Goal: Information Seeking & Learning: Learn about a topic

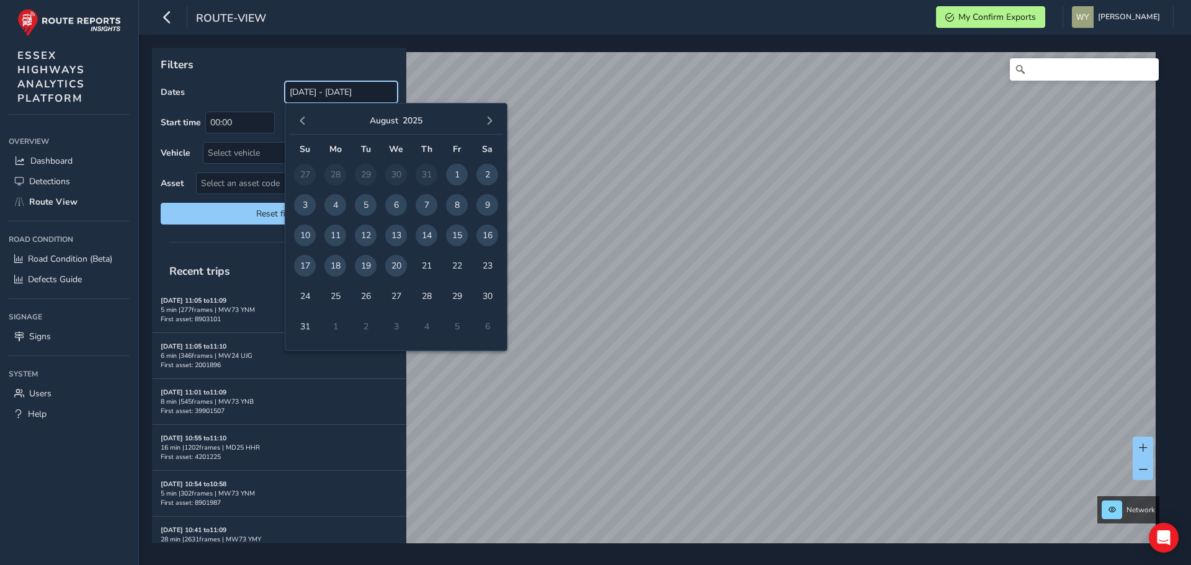
click at [324, 87] on input "[DATE] - [DATE]" at bounding box center [341, 92] width 113 height 22
click at [301, 119] on span "button" at bounding box center [302, 121] width 9 height 9
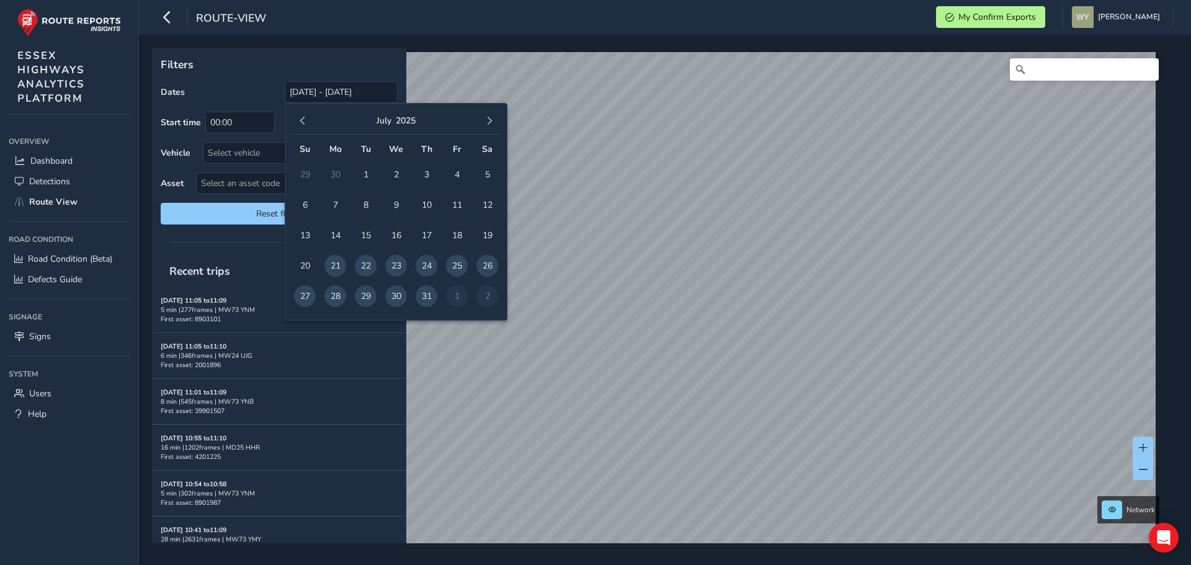
click at [301, 119] on span "button" at bounding box center [302, 121] width 9 height 9
click at [303, 120] on span "button" at bounding box center [302, 121] width 9 height 9
click at [364, 176] on span "1" at bounding box center [366, 175] width 22 height 22
click at [483, 117] on button "button" at bounding box center [489, 120] width 17 height 17
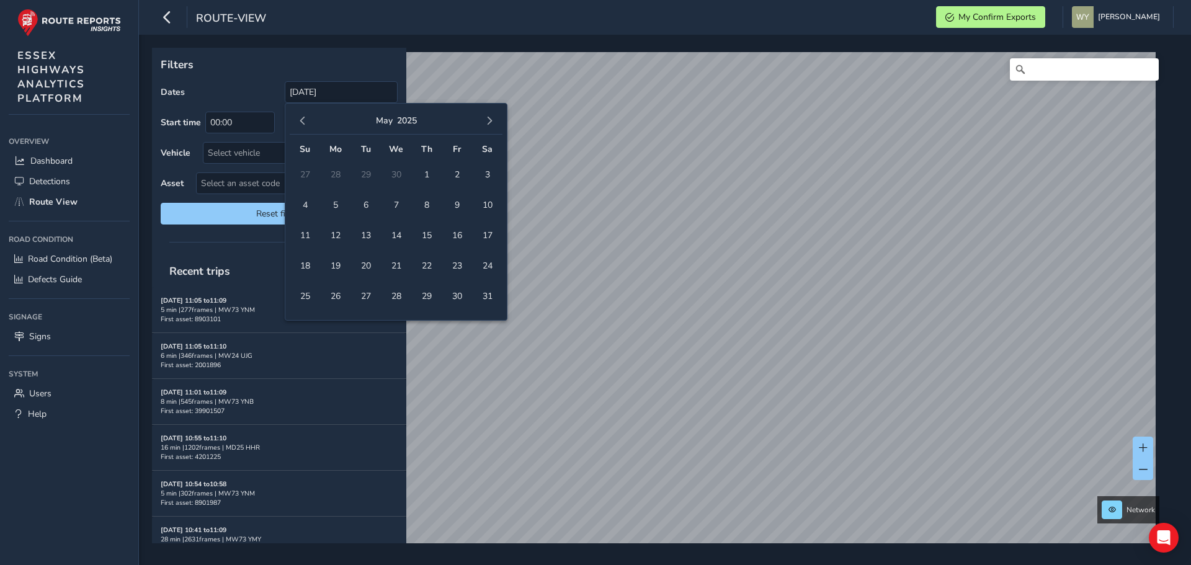
click at [483, 117] on button "button" at bounding box center [489, 120] width 17 height 17
click at [308, 321] on span "31" at bounding box center [305, 327] width 22 height 22
type input "[DATE] - [DATE]"
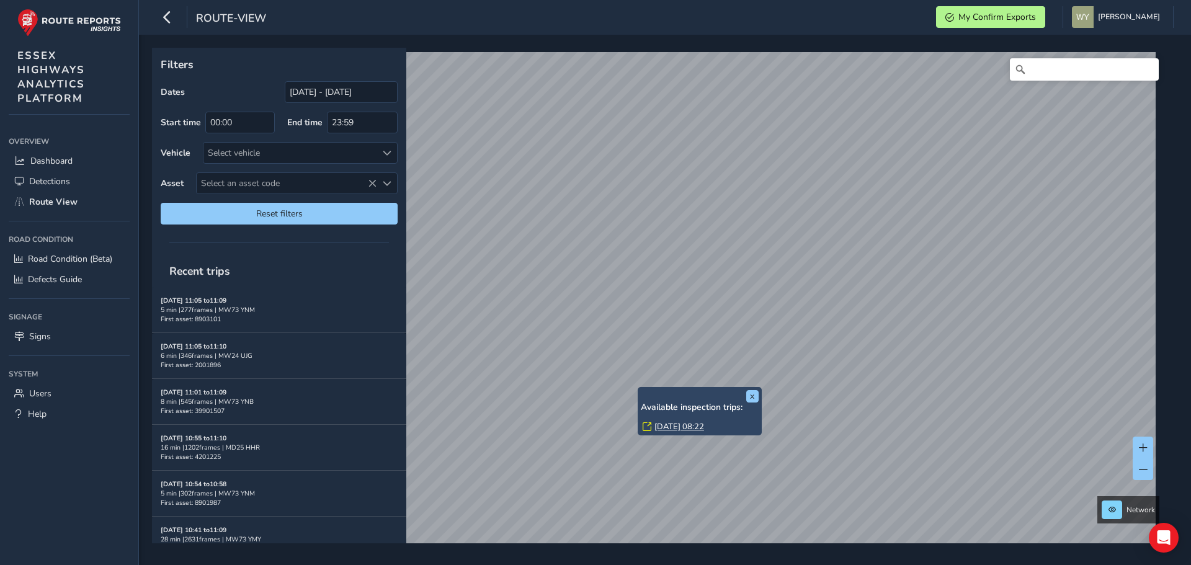
click at [676, 424] on link "[DATE] 08:22" at bounding box center [679, 426] width 50 height 11
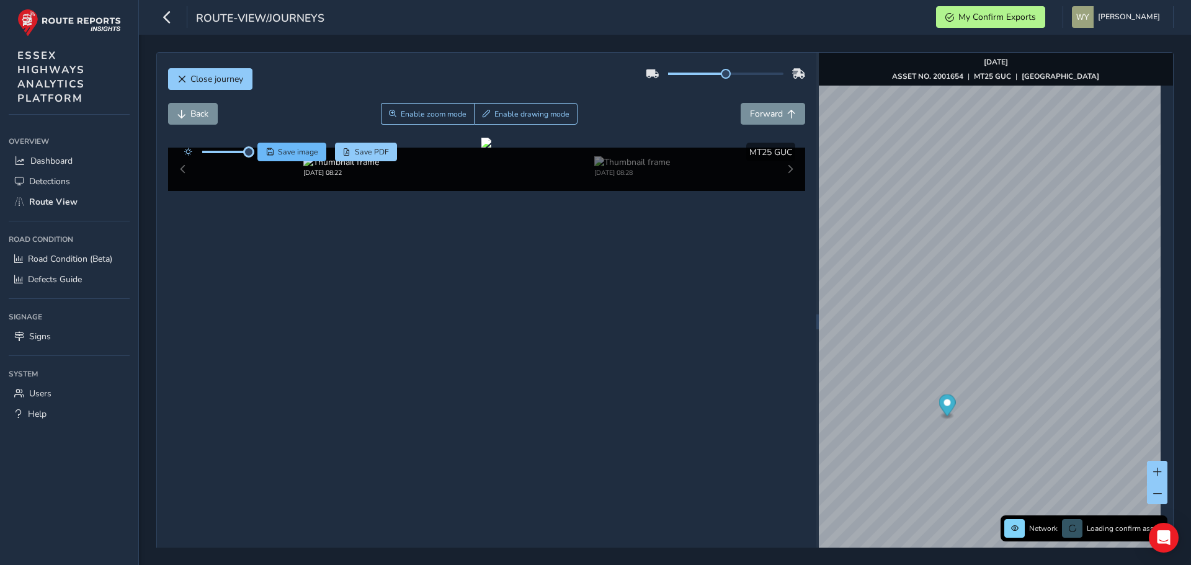
drag, startPoint x: 226, startPoint y: 152, endPoint x: 267, endPoint y: 152, distance: 40.9
click at [267, 152] on div "Save image Save PDF" at bounding box center [288, 152] width 220 height 19
click at [757, 113] on span "Forward" at bounding box center [766, 114] width 33 height 12
click at [768, 110] on span "Forward" at bounding box center [766, 114] width 33 height 12
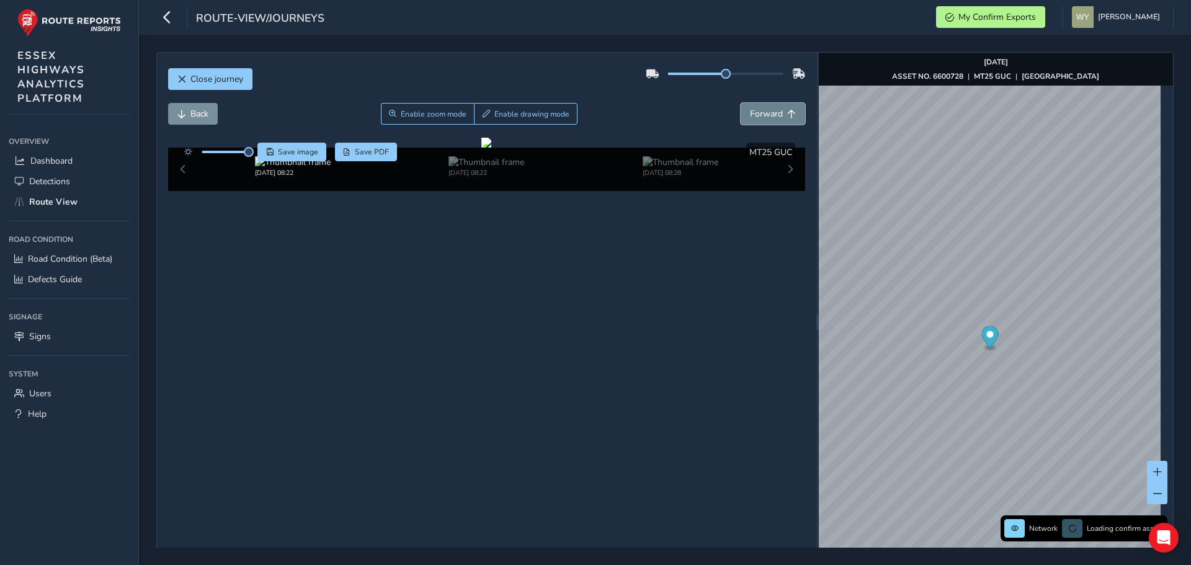
click at [768, 110] on span "Forward" at bounding box center [766, 114] width 33 height 12
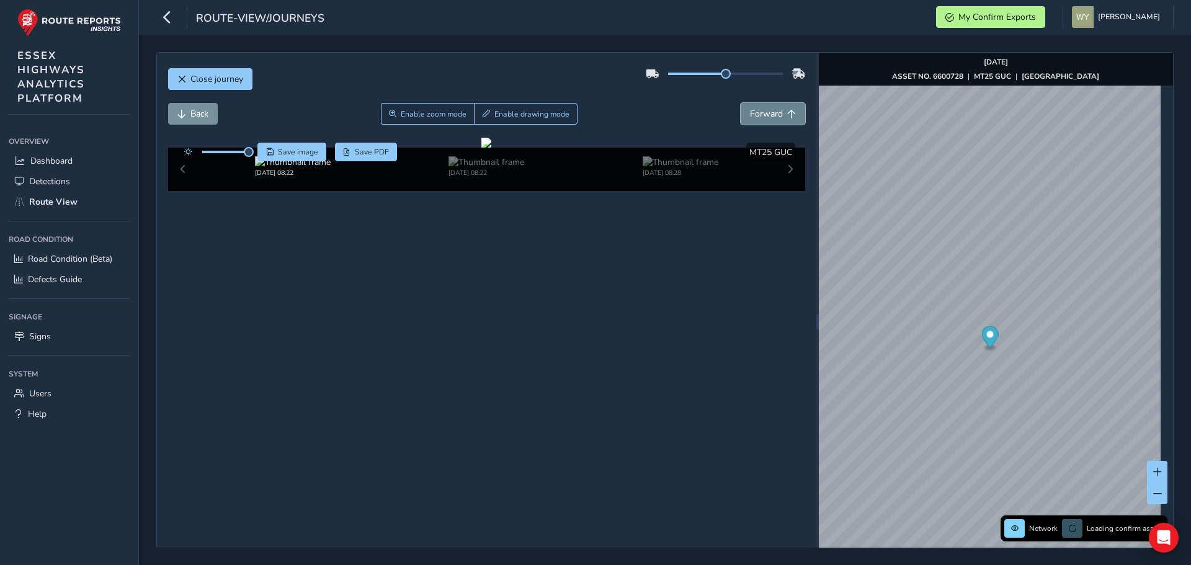
click at [768, 110] on span "Forward" at bounding box center [766, 114] width 33 height 12
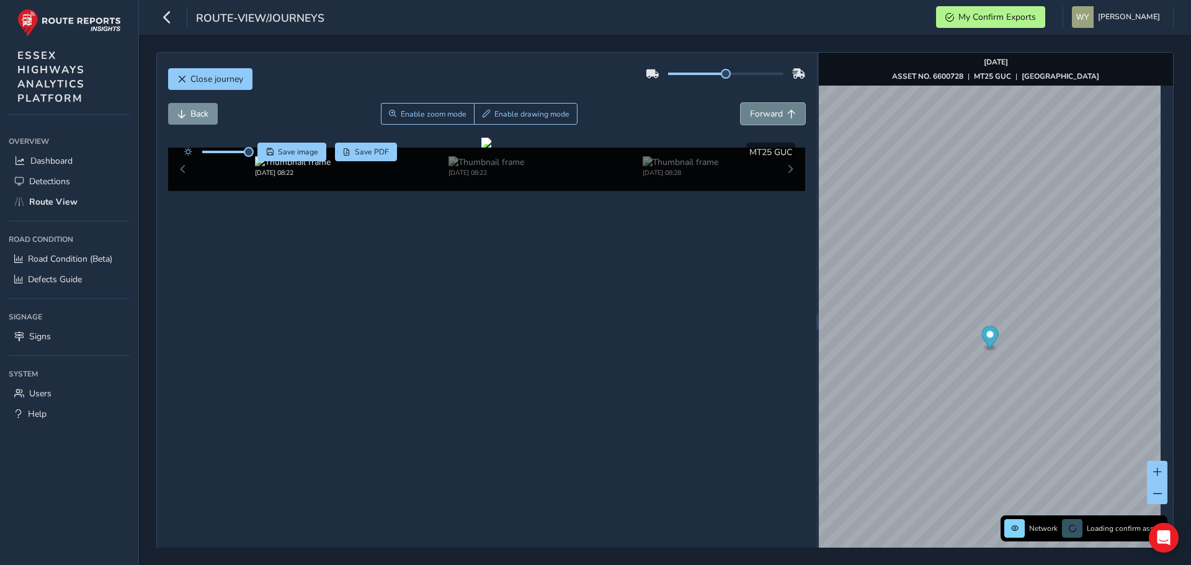
click at [768, 110] on span "Forward" at bounding box center [766, 114] width 33 height 12
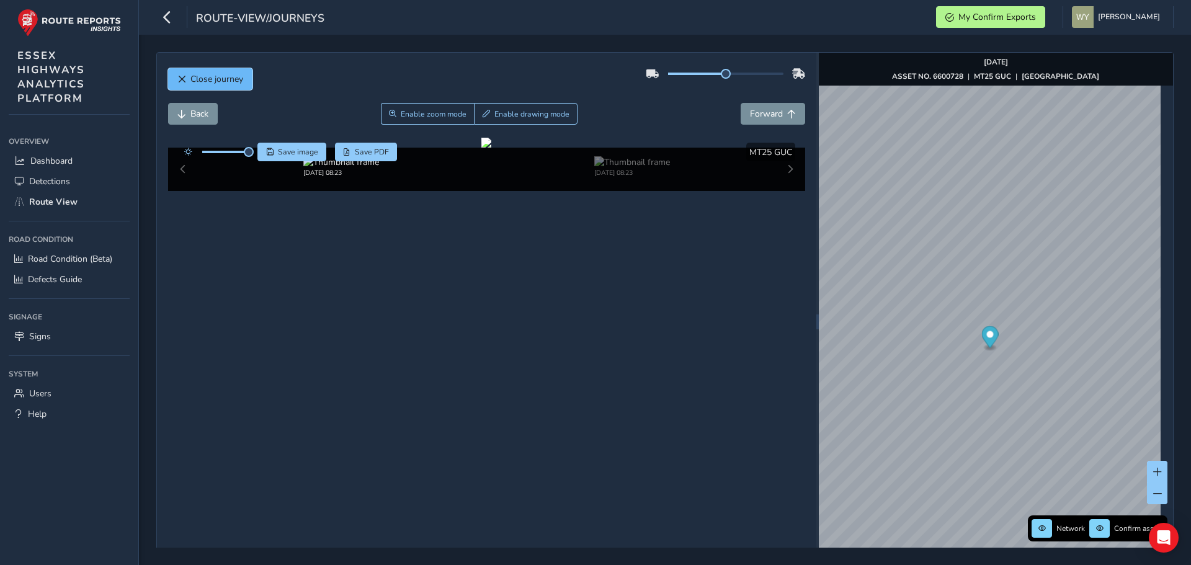
click at [231, 76] on span "Close journey" at bounding box center [216, 79] width 53 height 12
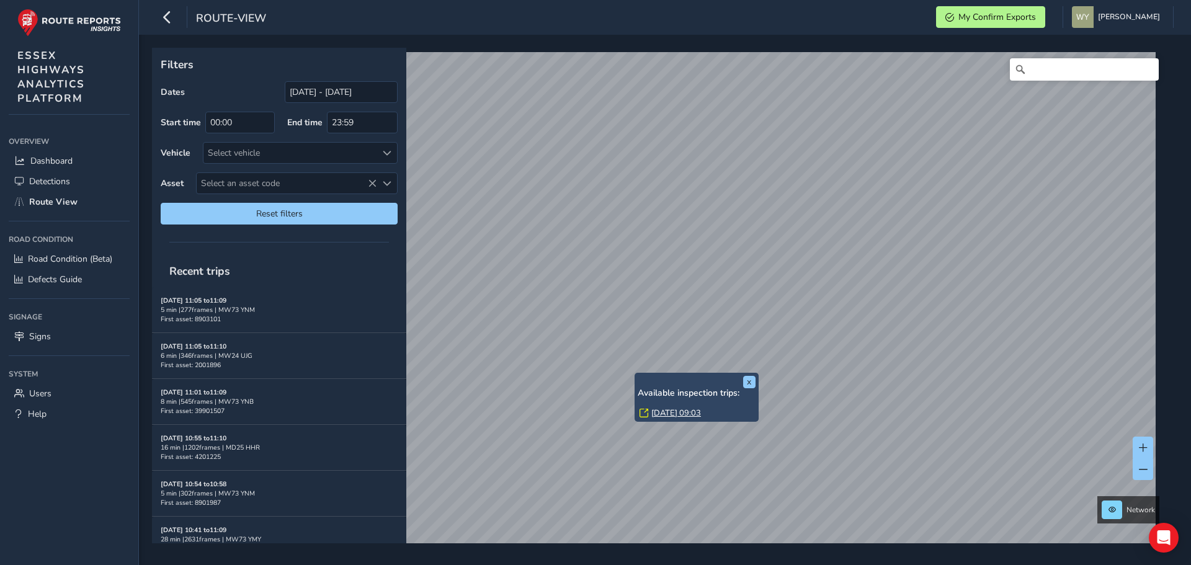
click at [658, 413] on link "[DATE] 09:03" at bounding box center [676, 412] width 50 height 11
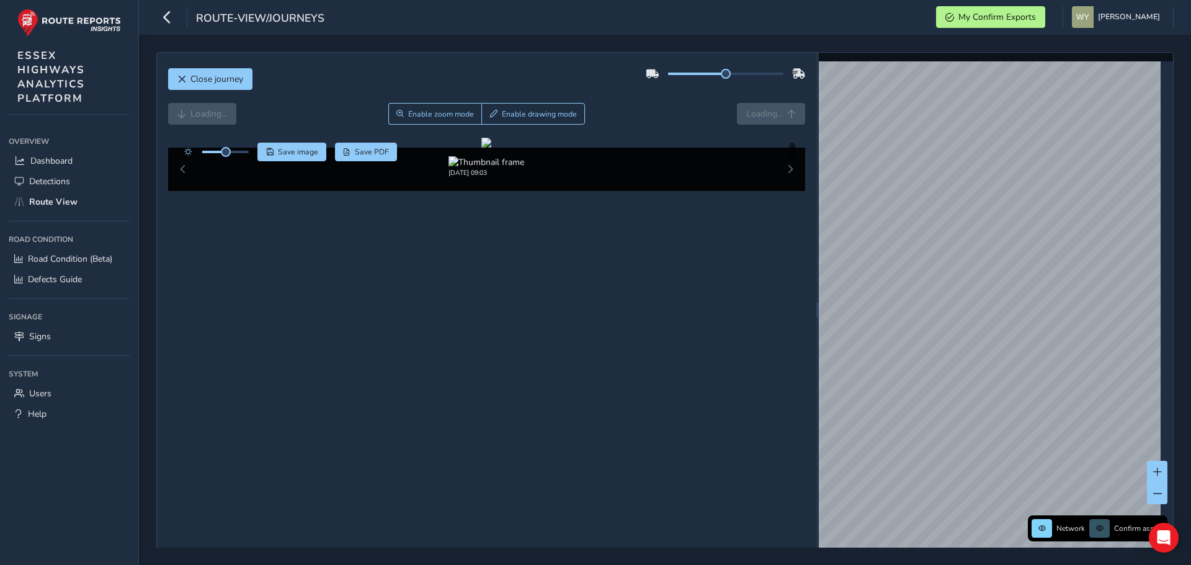
click at [783, 117] on div "Loading... Enable zoom mode Enable drawing mode Loading..." at bounding box center [487, 114] width 638 height 22
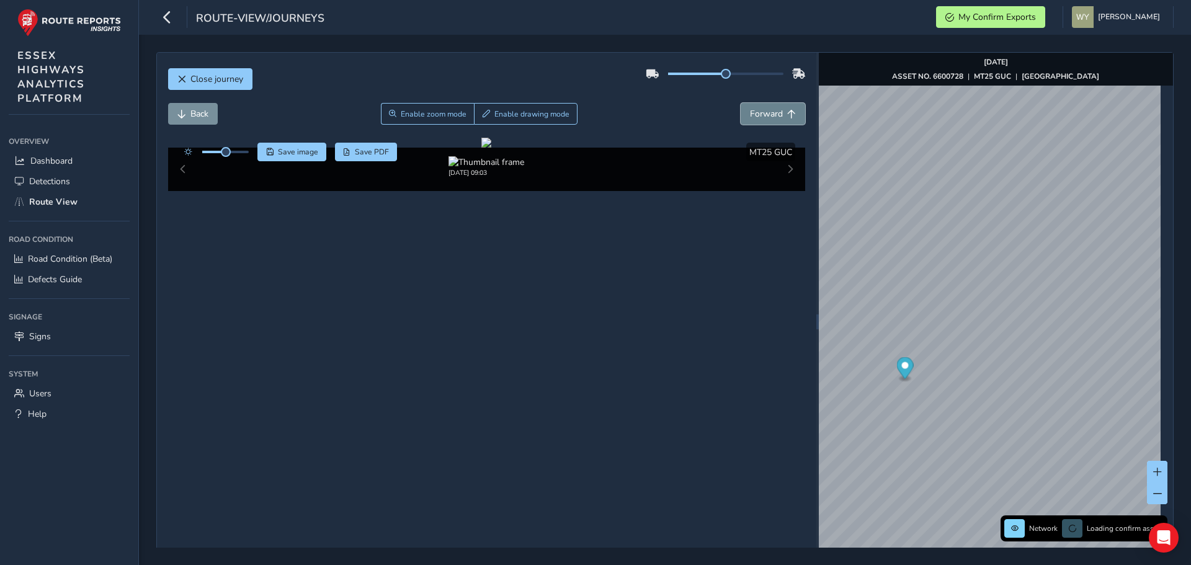
click at [787, 118] on span "Forward" at bounding box center [791, 114] width 9 height 9
click at [164, 115] on div "Close journey Back Enable zoom mode Enable drawing mode Forward Click and Drag …" at bounding box center [486, 322] width 659 height 538
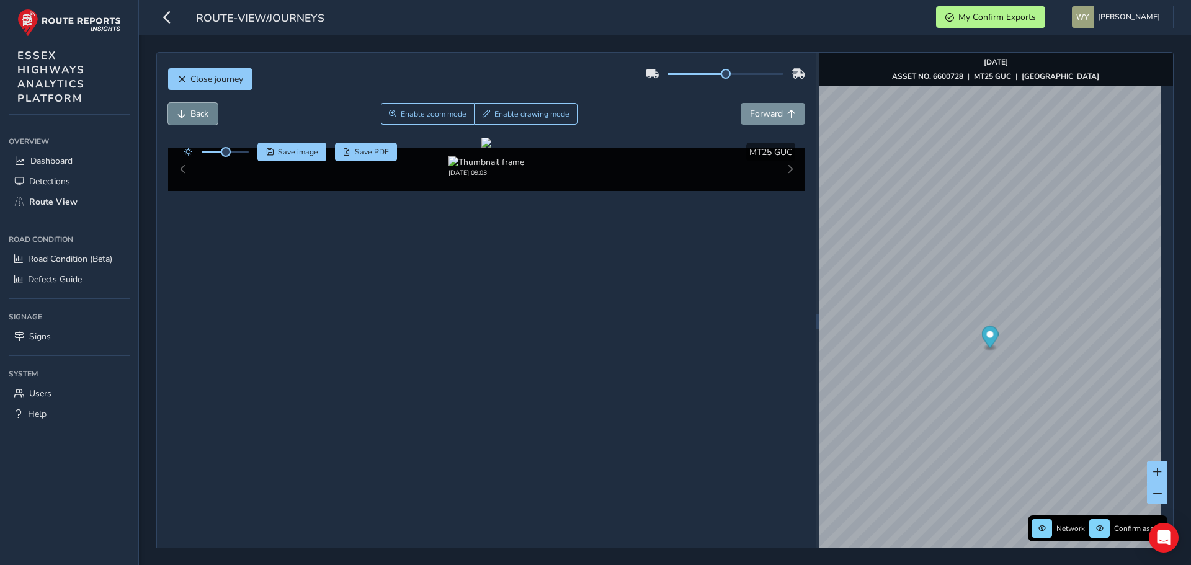
click at [182, 110] on span "Back" at bounding box center [181, 114] width 9 height 9
drag, startPoint x: 225, startPoint y: 149, endPoint x: 238, endPoint y: 149, distance: 13.7
click at [238, 149] on span at bounding box center [238, 152] width 10 height 10
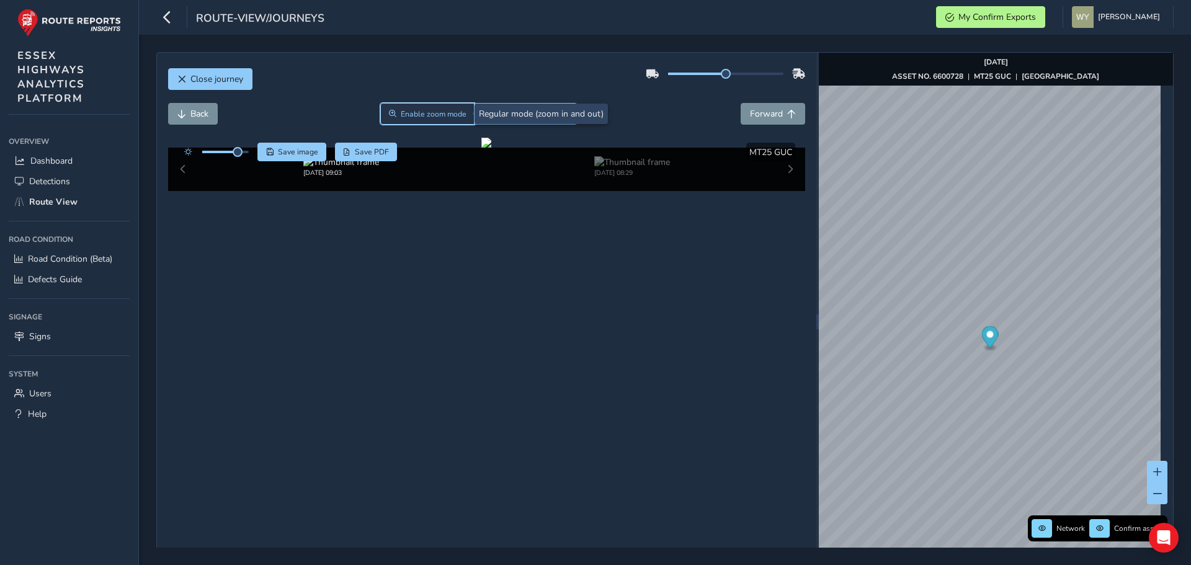
click at [441, 117] on span "Enable zoom mode" at bounding box center [434, 114] width 66 height 10
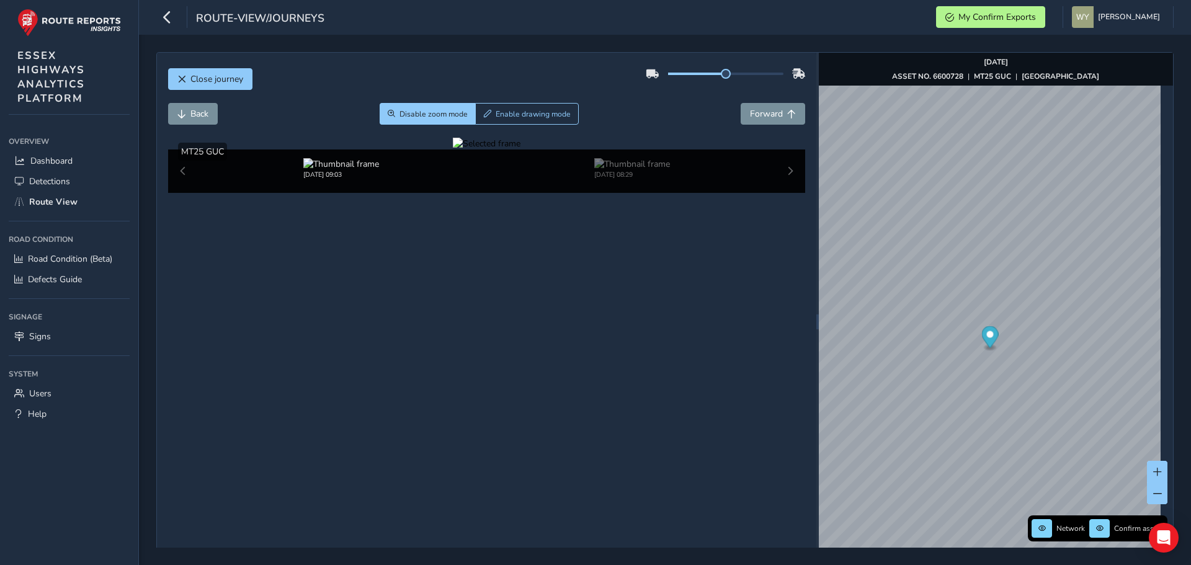
click at [520, 149] on div at bounding box center [487, 144] width 68 height 12
click at [523, 318] on img at bounding box center [695, 310] width 1786 height 1005
click at [768, 117] on span "Forward" at bounding box center [766, 114] width 33 height 12
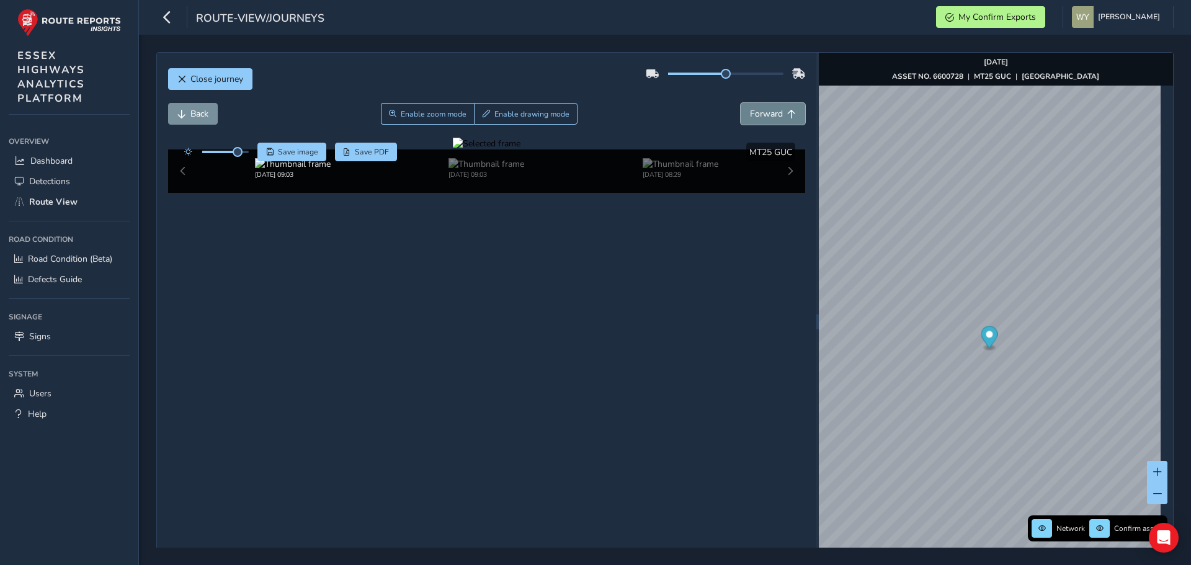
click at [770, 114] on span "Forward" at bounding box center [766, 114] width 33 height 12
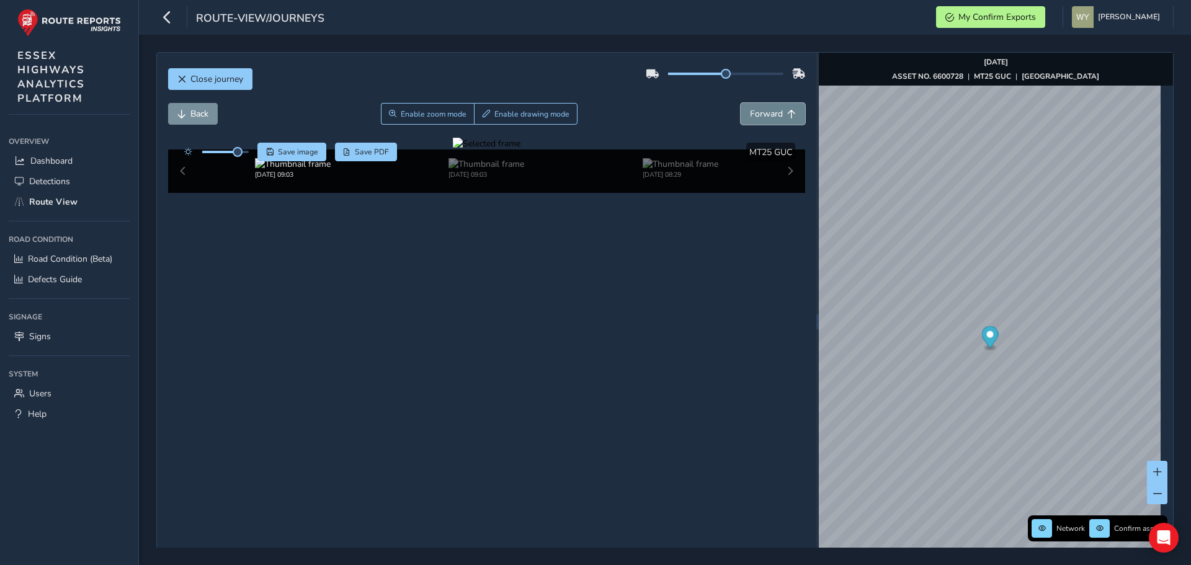
click at [770, 114] on span "Forward" at bounding box center [766, 114] width 33 height 12
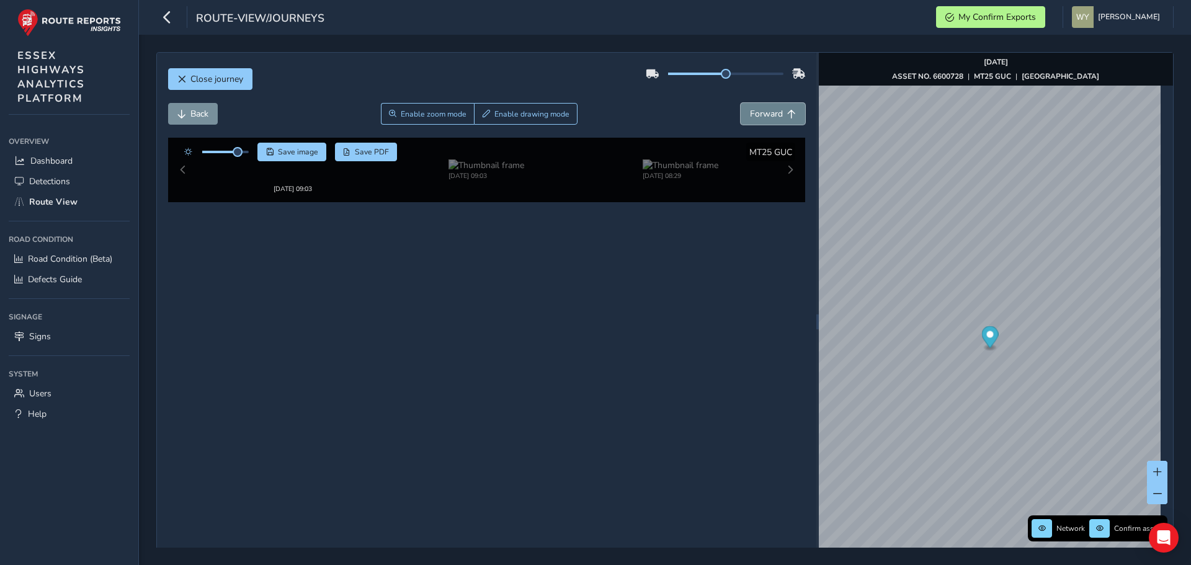
click at [770, 114] on span "Forward" at bounding box center [766, 114] width 33 height 12
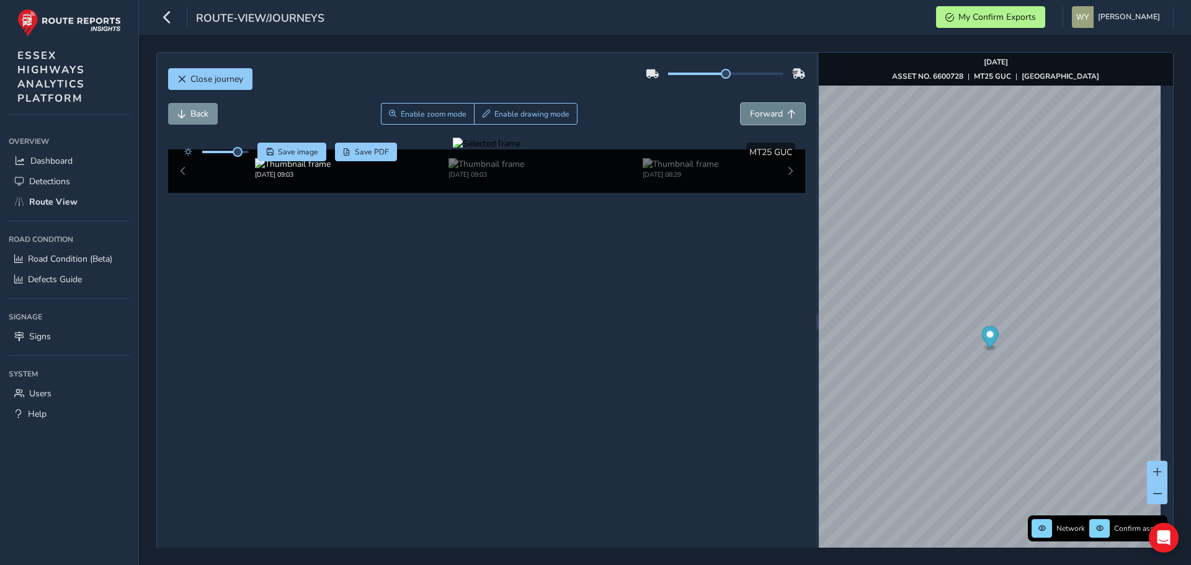
click at [770, 114] on span "Forward" at bounding box center [766, 114] width 33 height 12
click at [203, 117] on span "Back" at bounding box center [199, 114] width 18 height 12
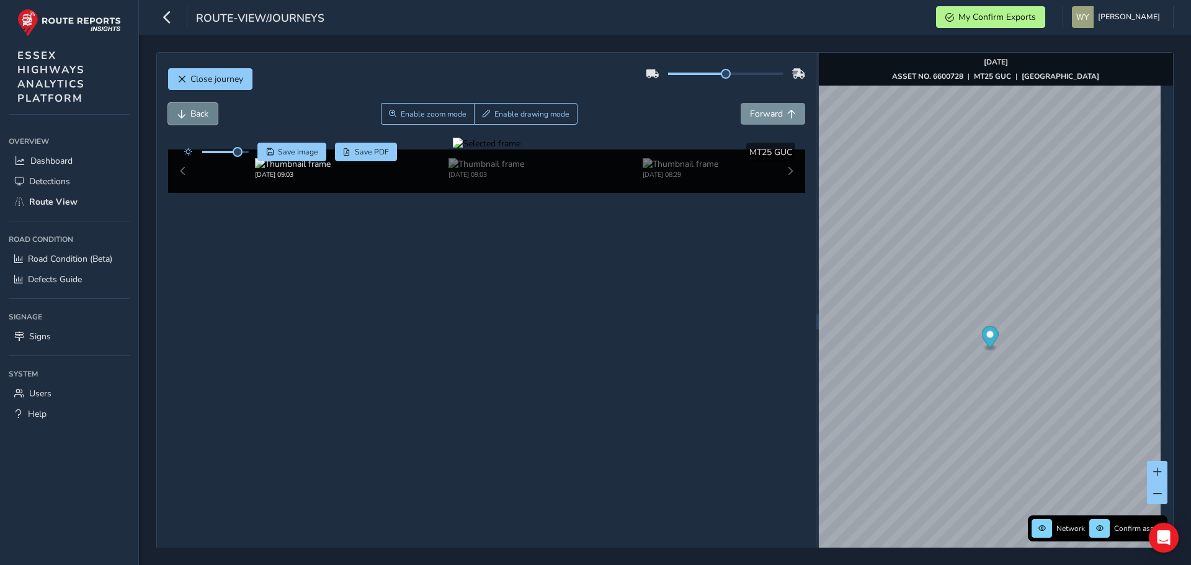
click at [203, 117] on span "Back" at bounding box center [199, 114] width 18 height 12
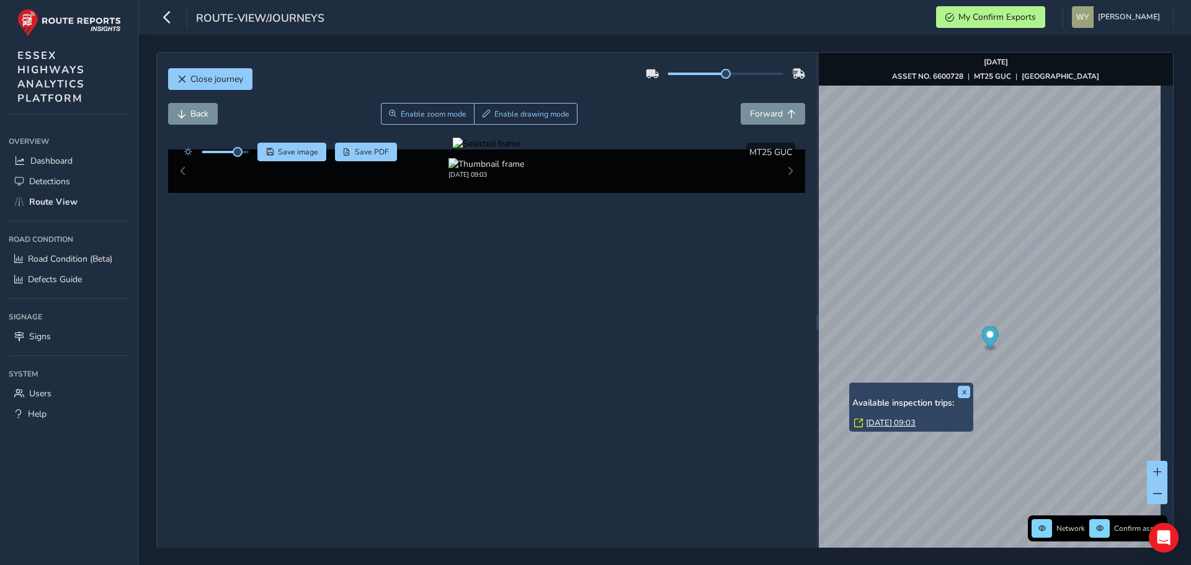
click at [880, 418] on link "[DATE] 09:03" at bounding box center [891, 422] width 50 height 11
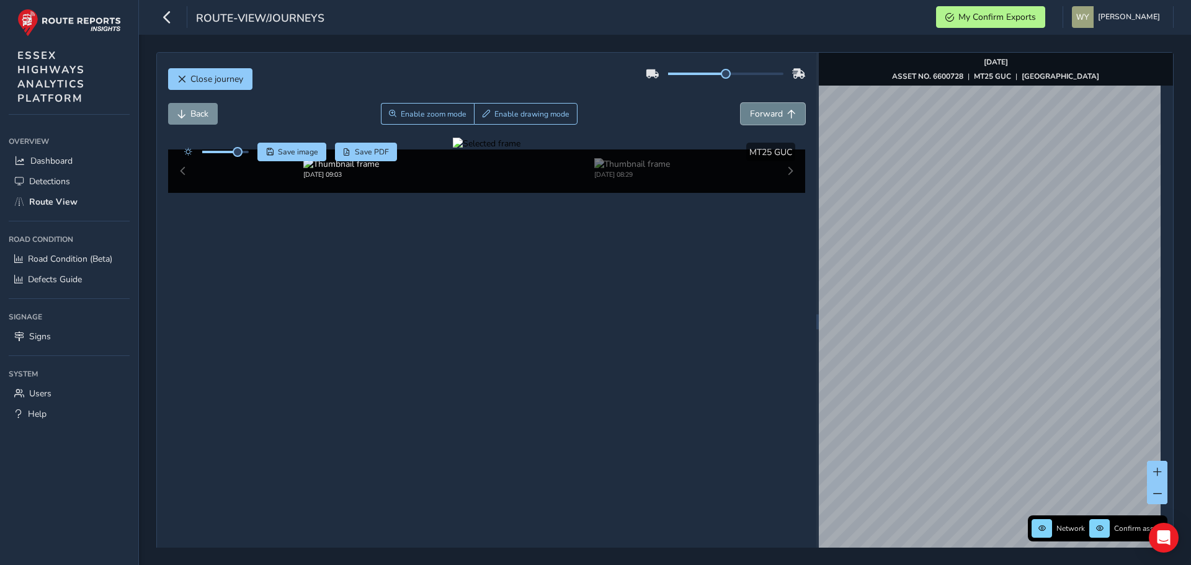
click at [776, 114] on span "Forward" at bounding box center [766, 114] width 33 height 12
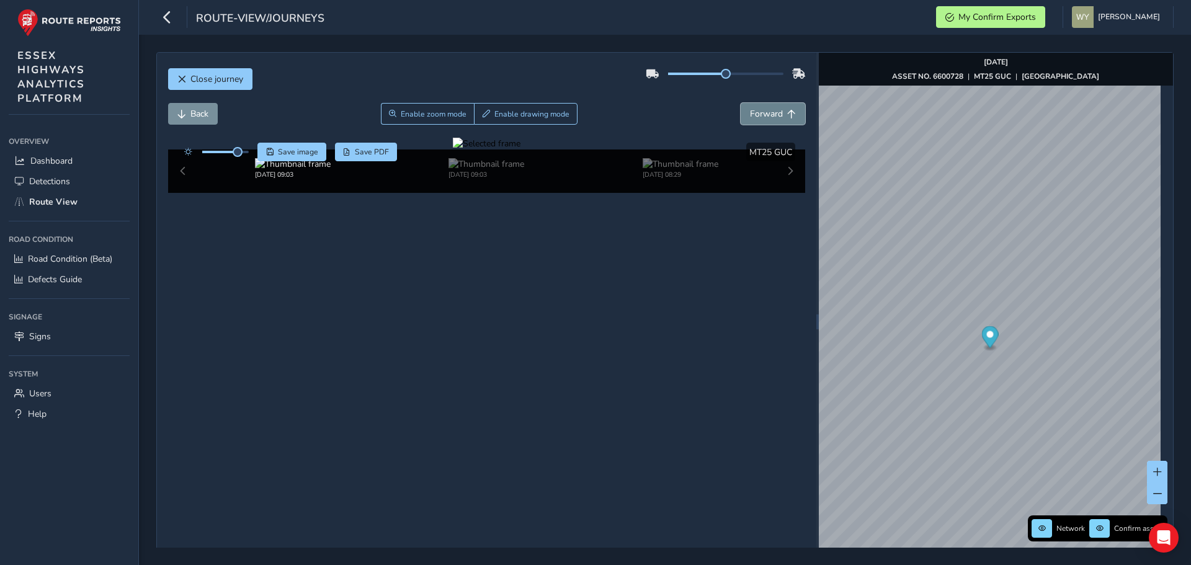
click at [776, 114] on span "Forward" at bounding box center [766, 114] width 33 height 12
